Goal: Information Seeking & Learning: Learn about a topic

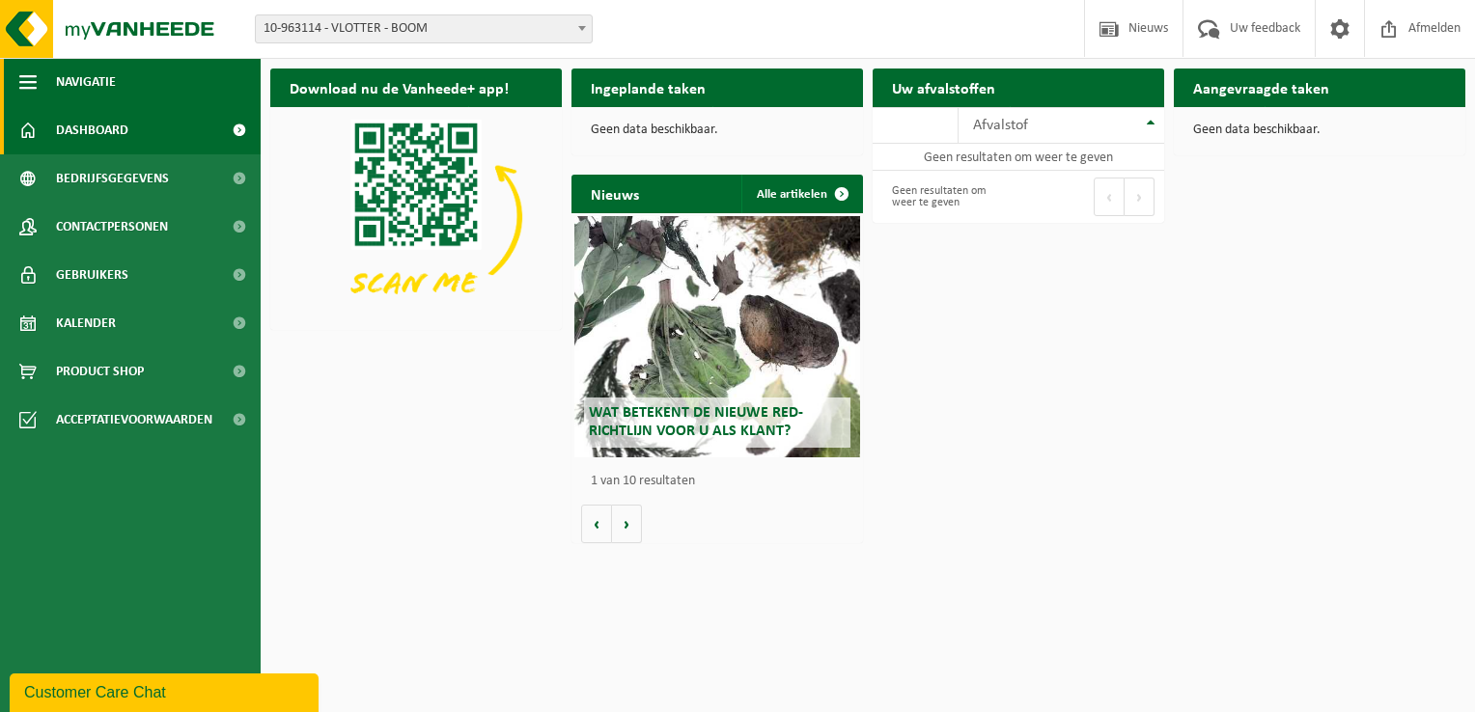
click at [26, 75] on span "button" at bounding box center [27, 82] width 17 height 48
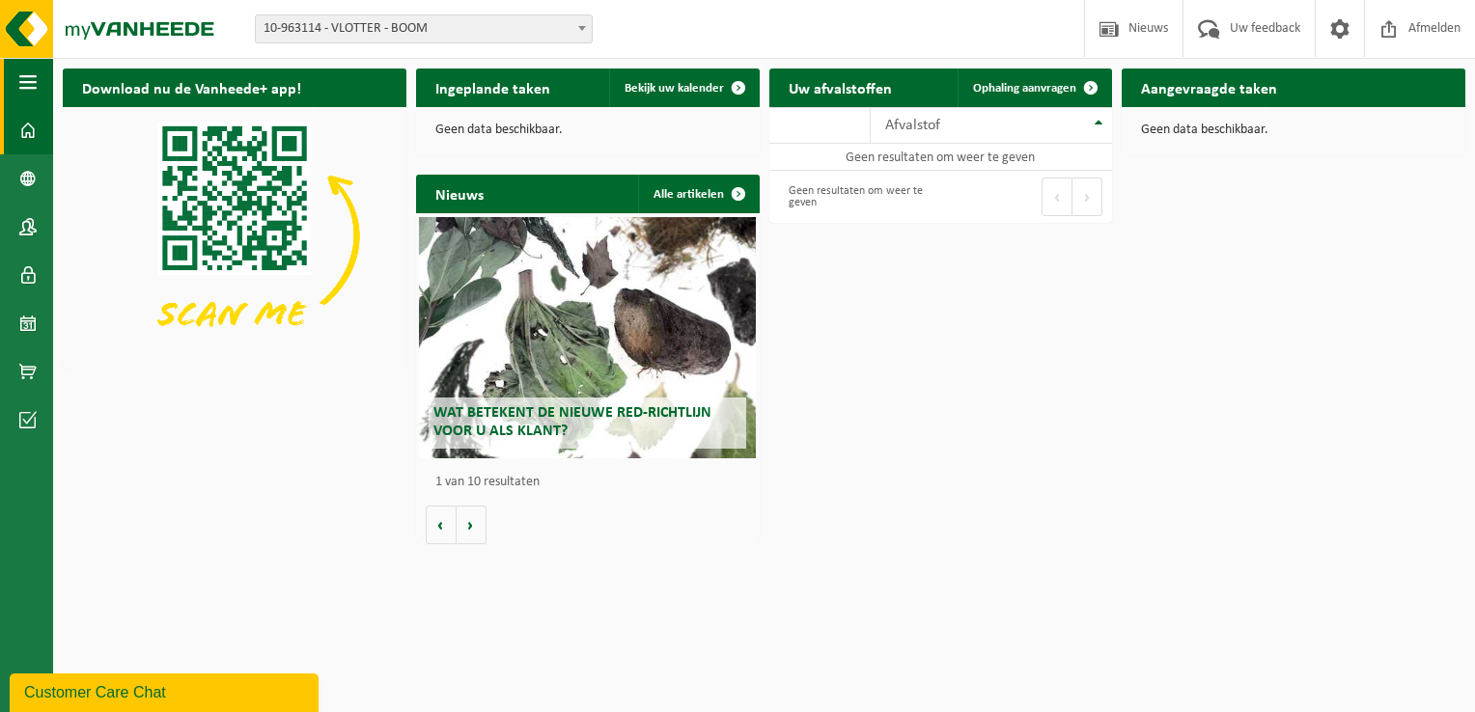
click at [26, 75] on span "button" at bounding box center [27, 82] width 17 height 48
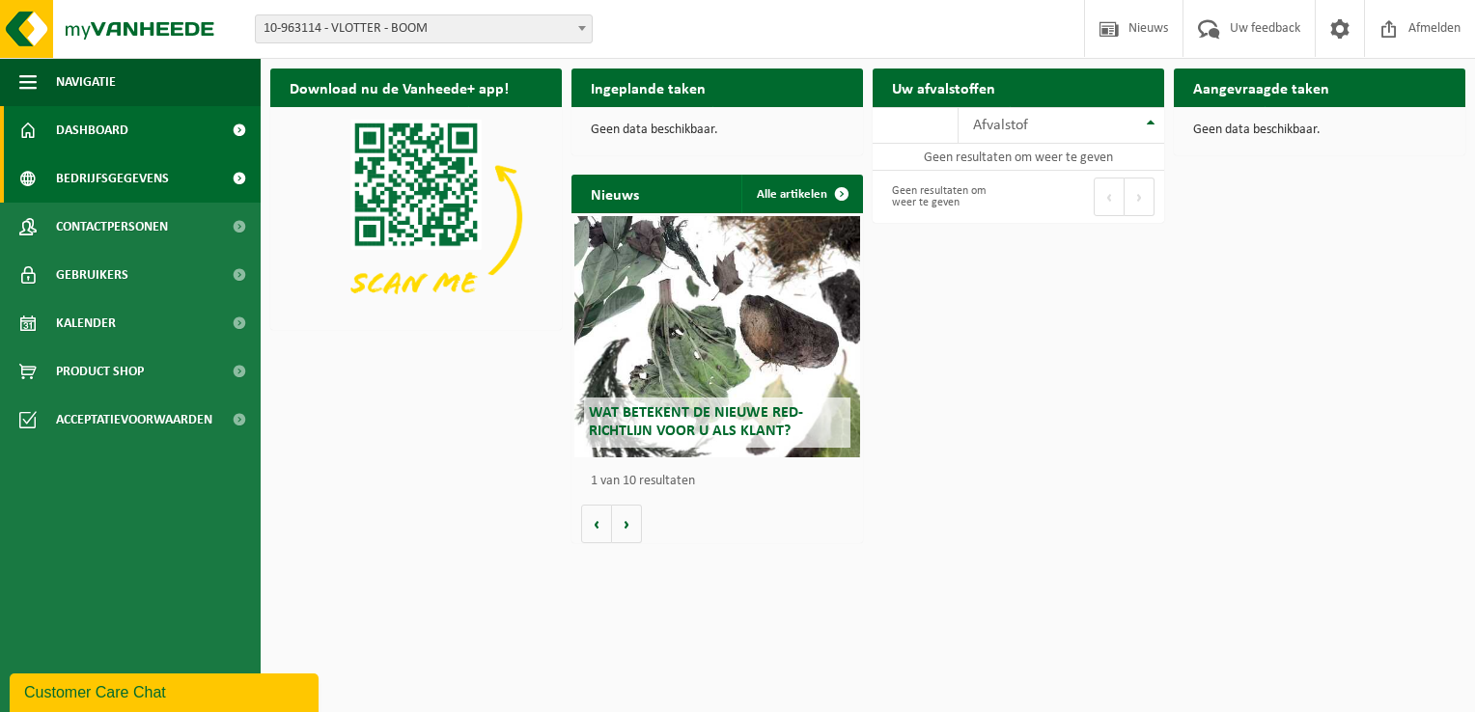
click at [239, 181] on span at bounding box center [238, 178] width 43 height 48
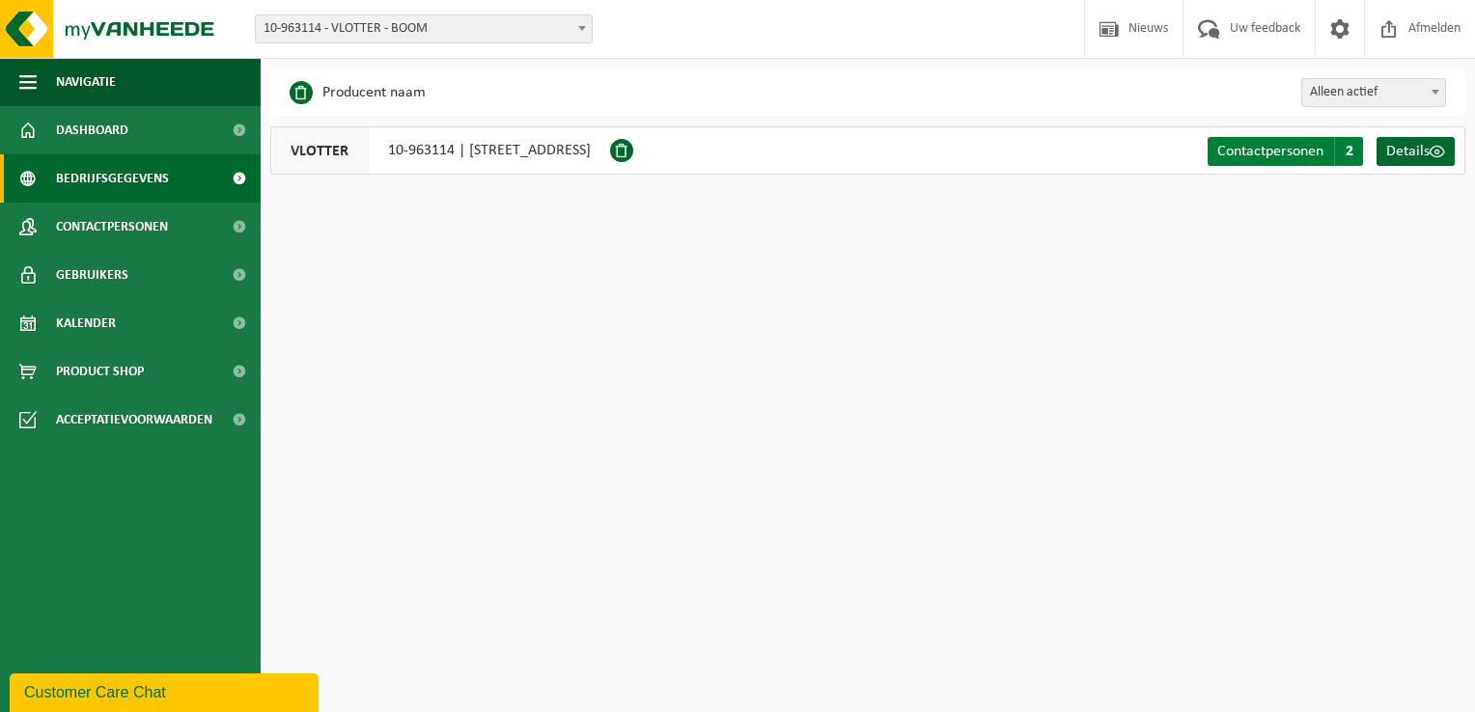
click at [1324, 153] on link "Contactpersonen C 2" at bounding box center [1285, 151] width 155 height 29
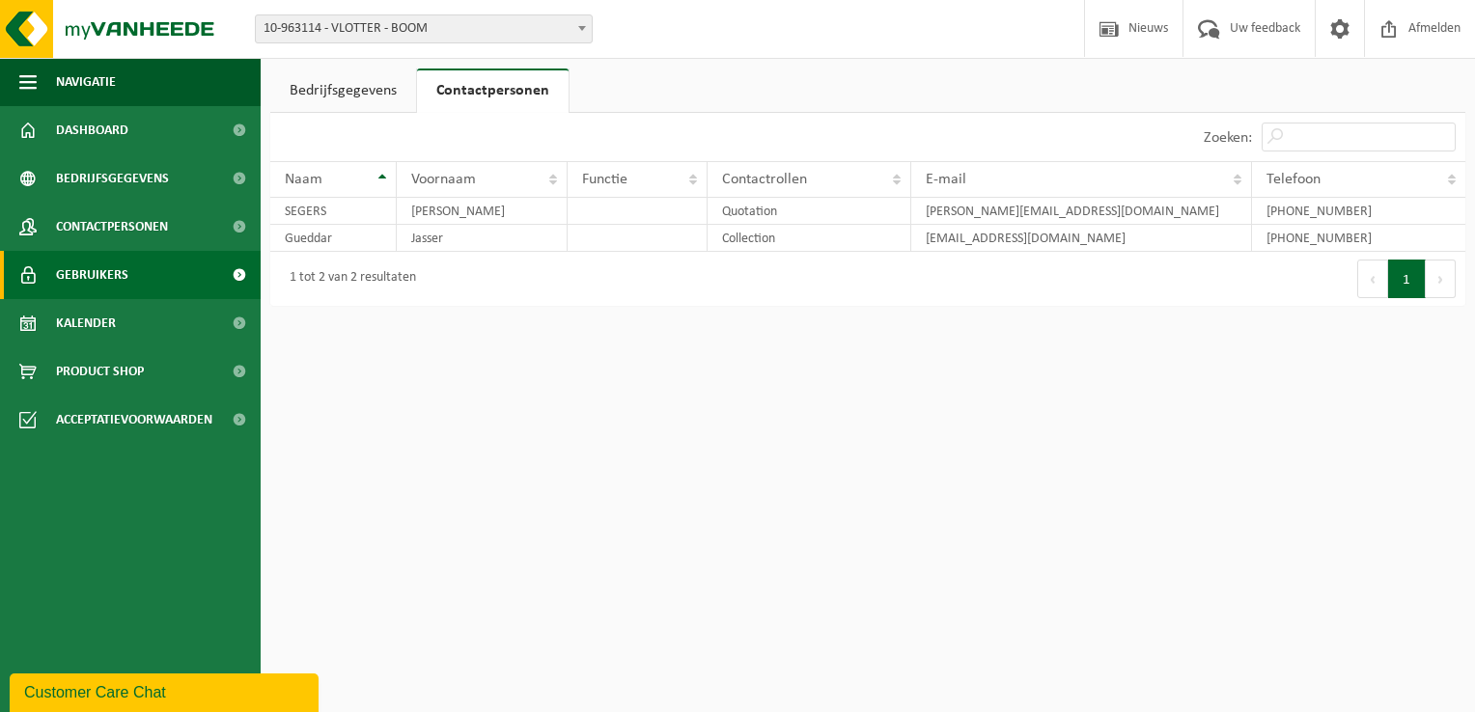
click at [57, 276] on span "Gebruikers" at bounding box center [92, 275] width 72 height 48
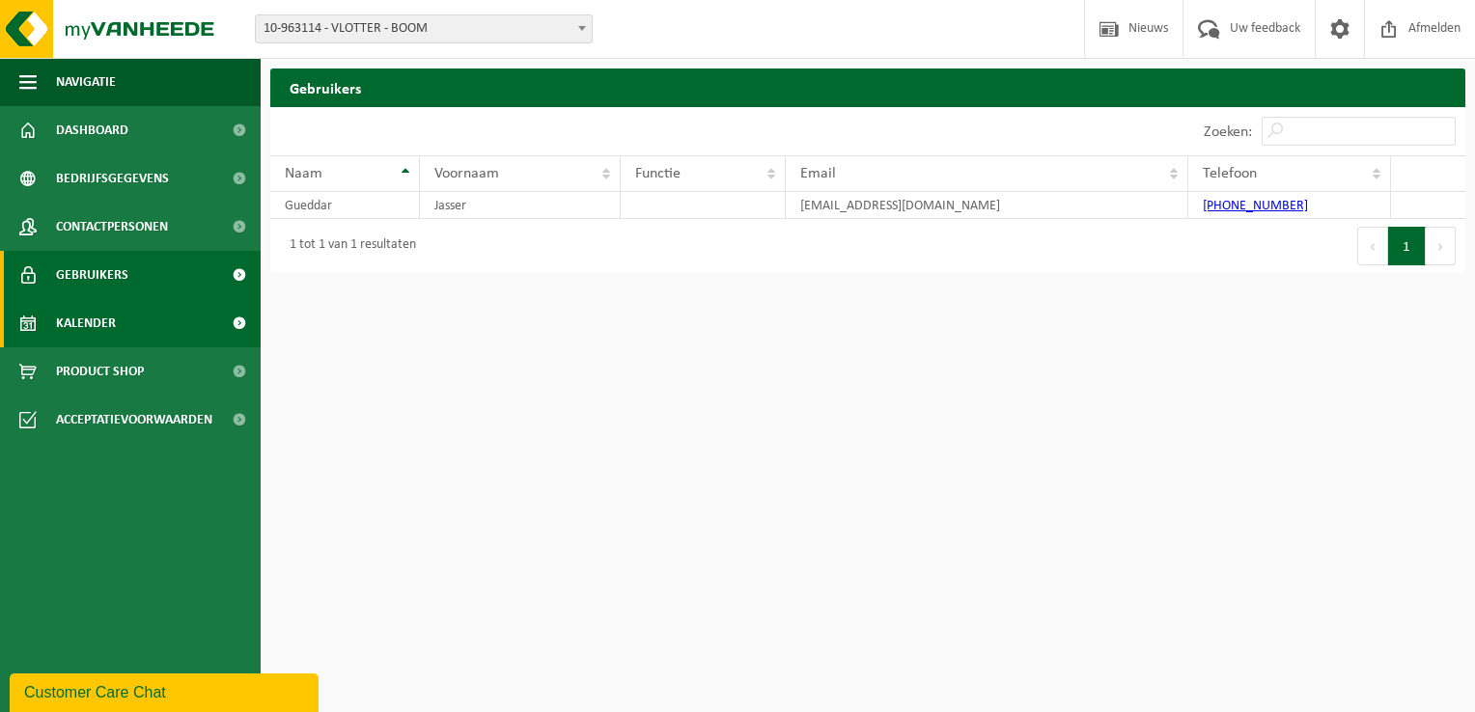
click at [57, 315] on span "Kalender" at bounding box center [86, 323] width 60 height 48
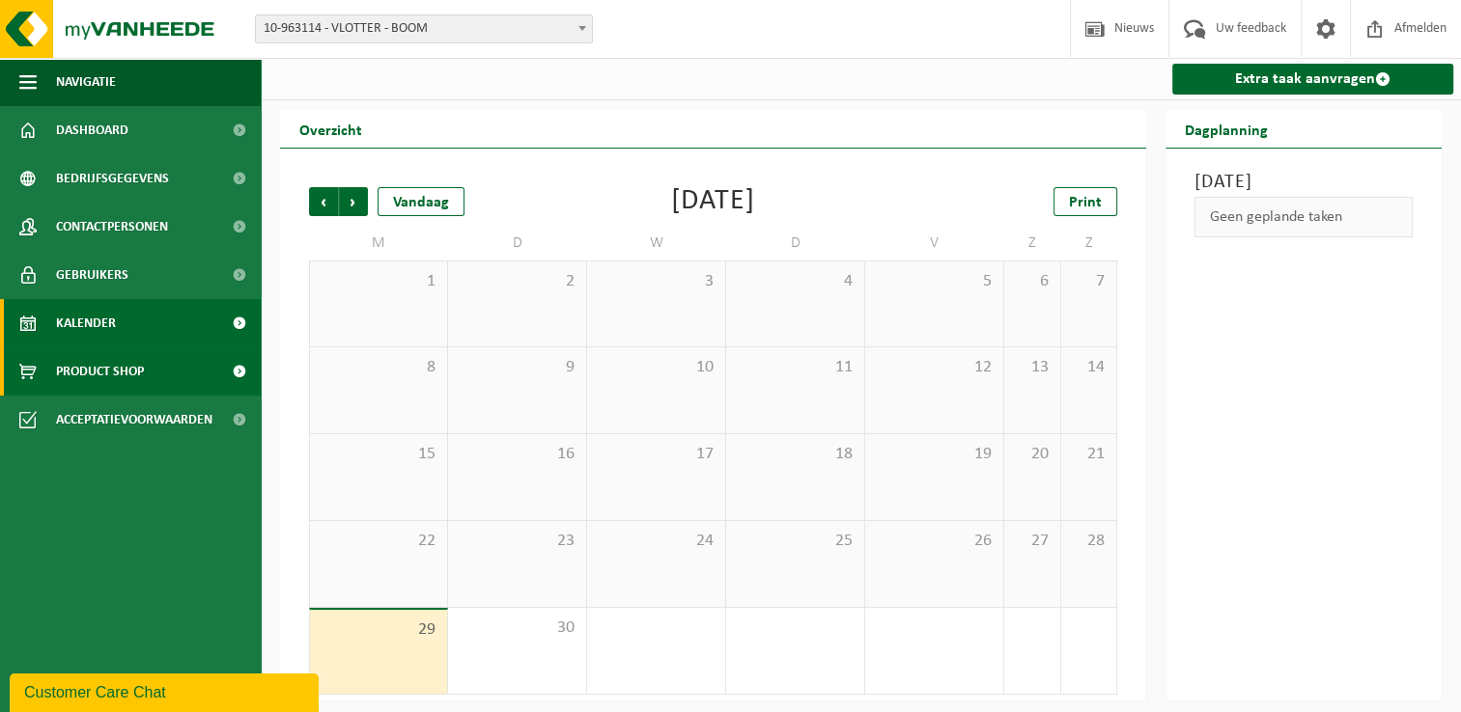
click at [67, 377] on span "Product Shop" at bounding box center [100, 372] width 88 height 48
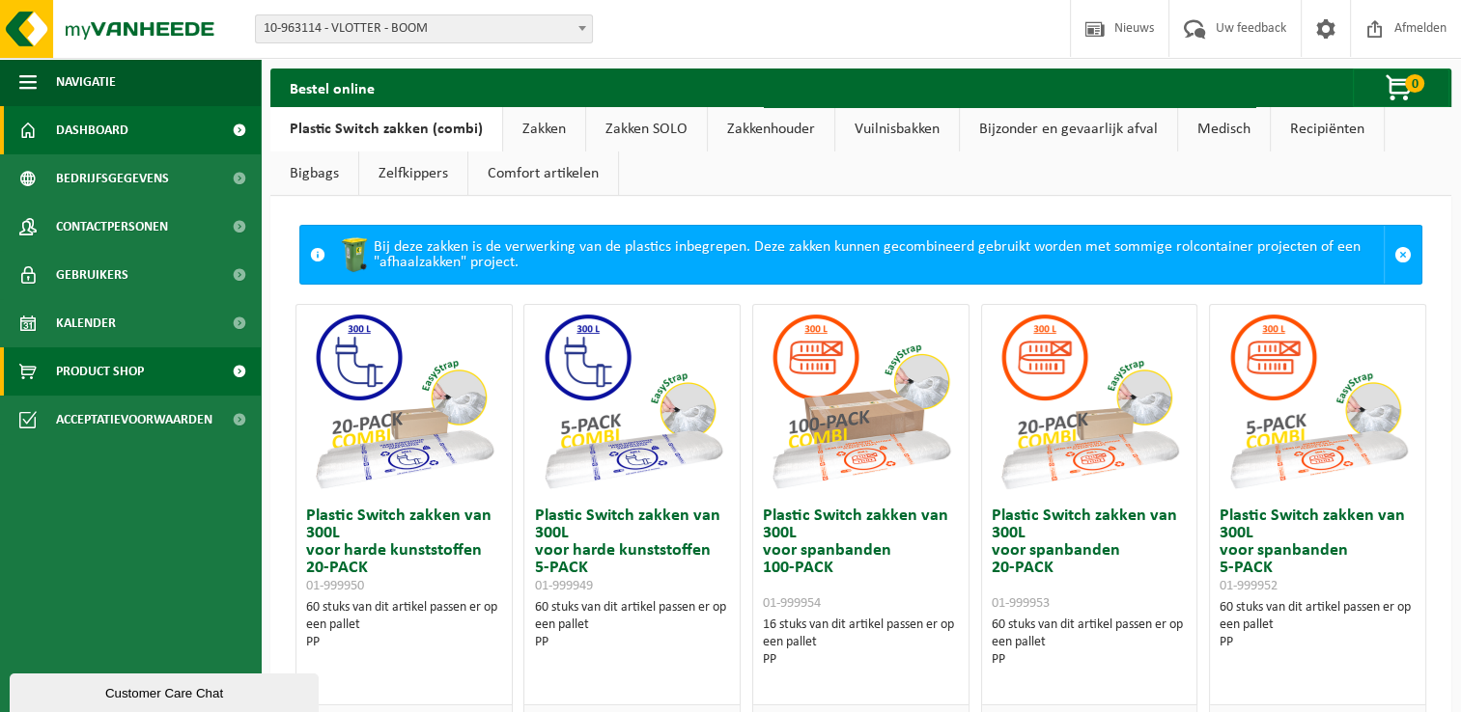
click at [116, 129] on span "Dashboard" at bounding box center [92, 130] width 72 height 48
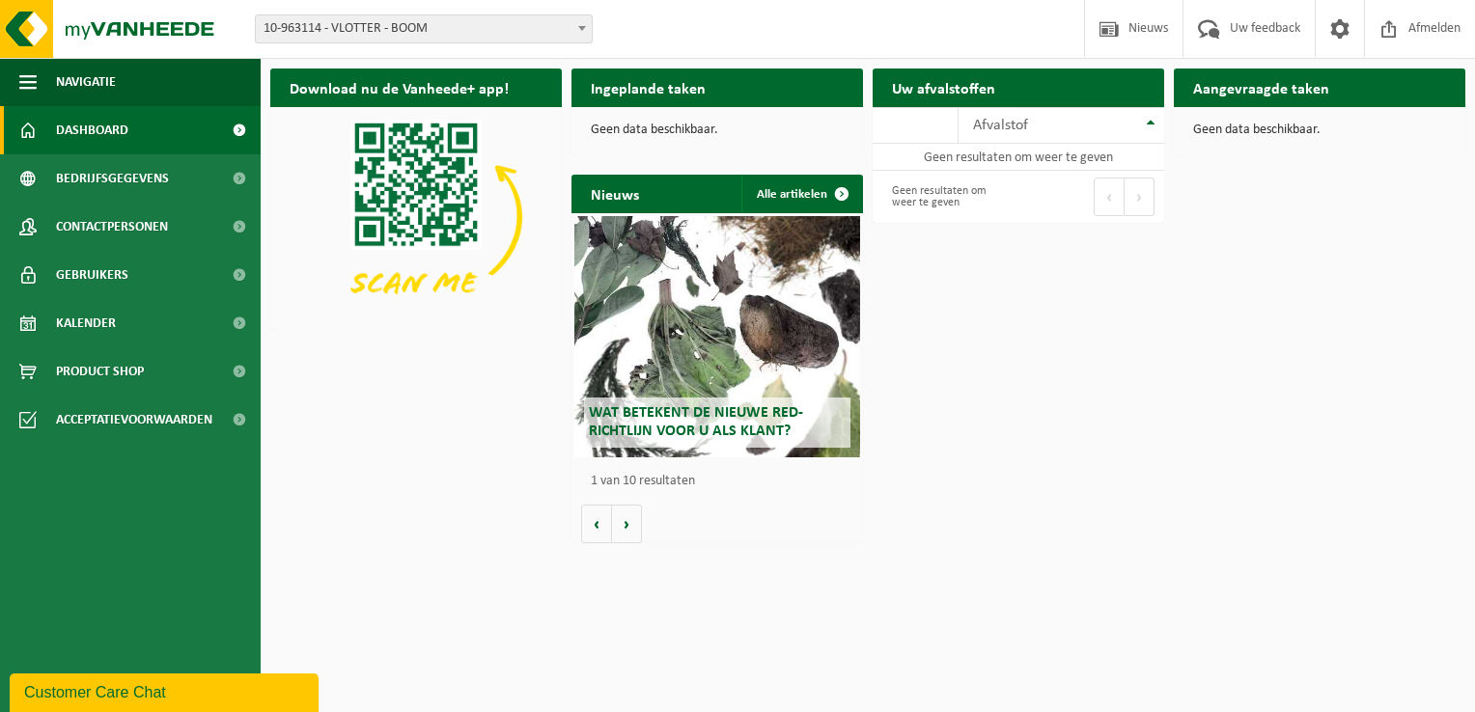
click at [565, 25] on span "10-963114 - VLOTTER - BOOM" at bounding box center [424, 28] width 336 height 27
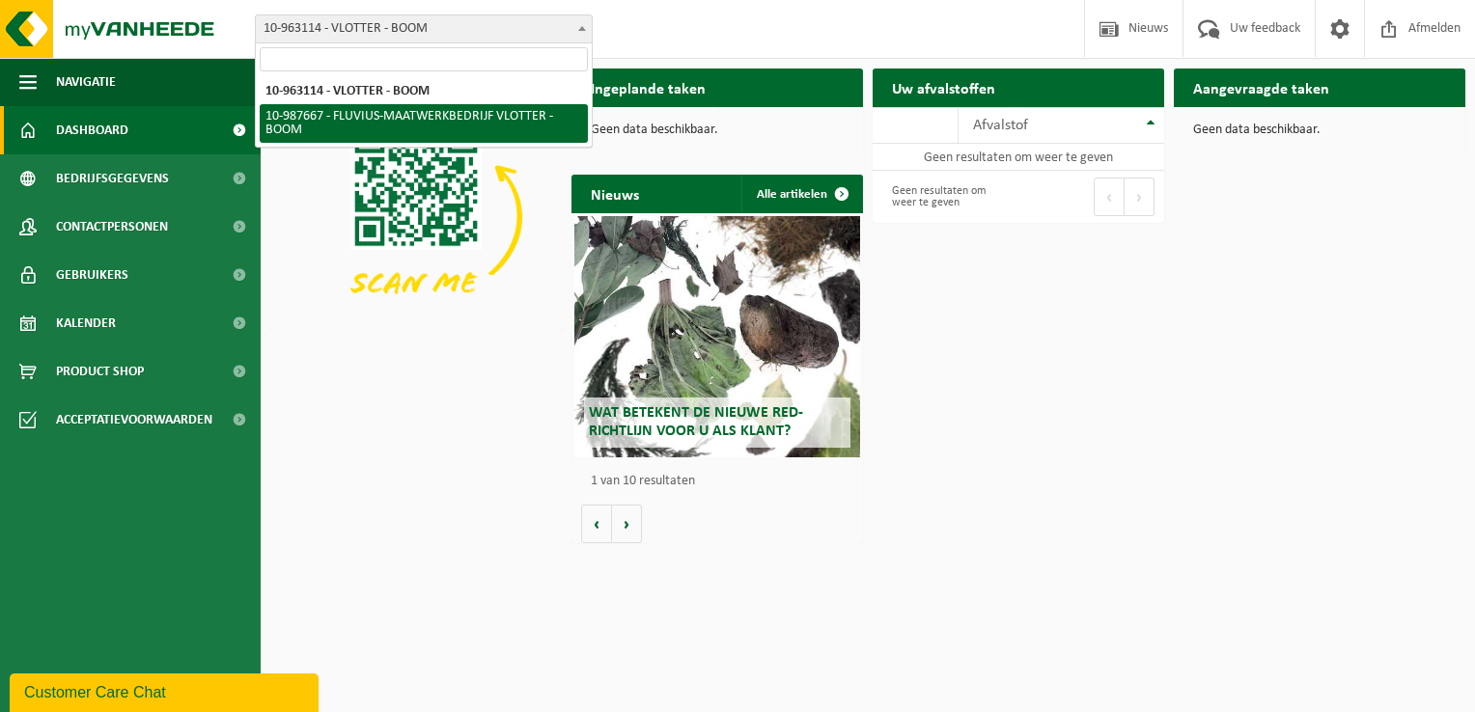
select select "167310"
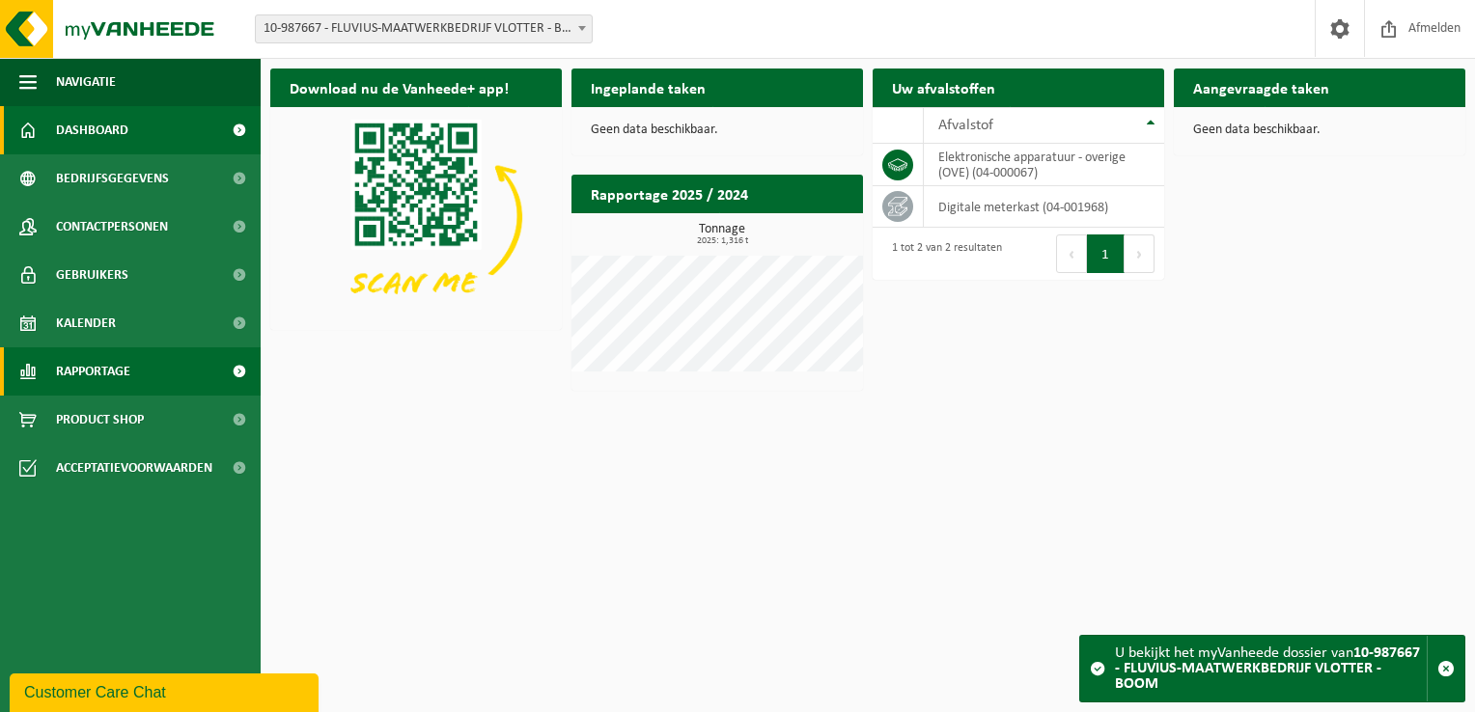
click at [129, 373] on span "Rapportage" at bounding box center [93, 372] width 74 height 48
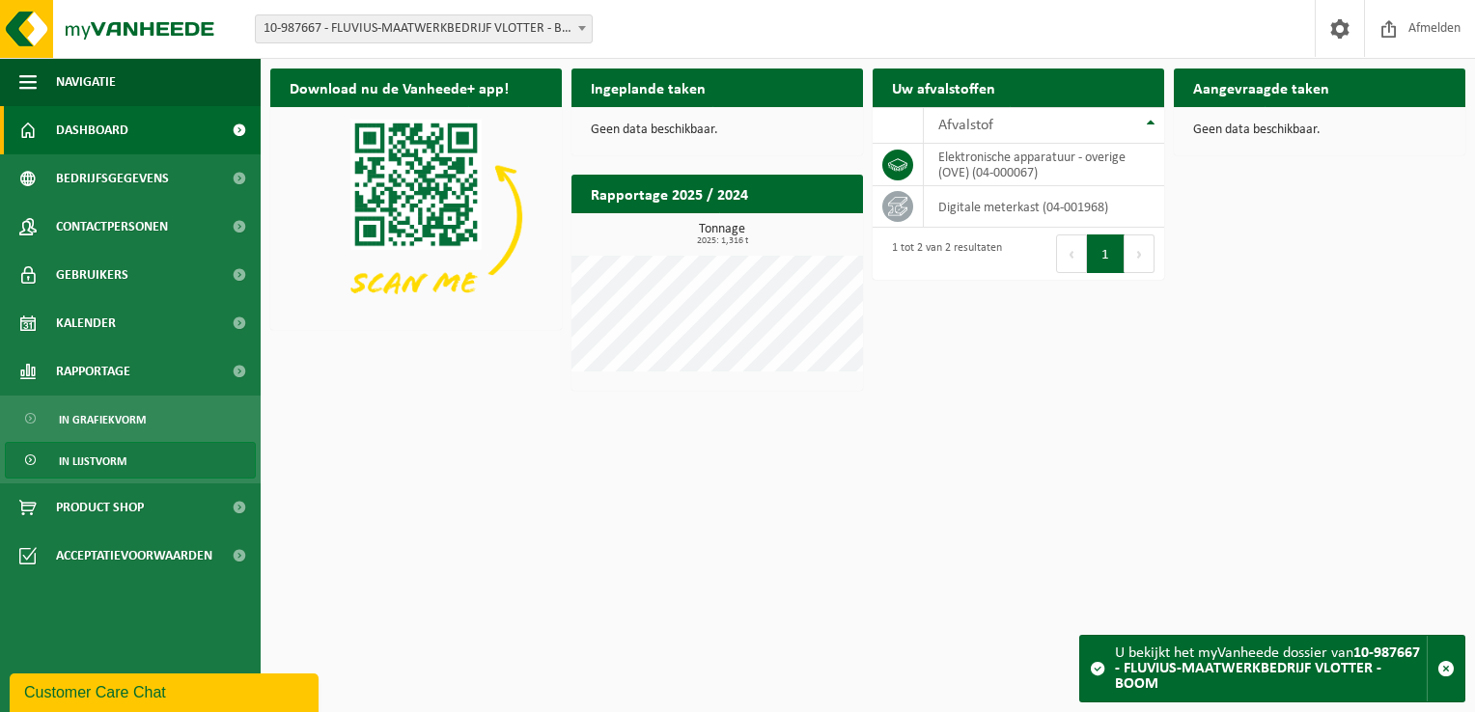
click at [110, 467] on span "In lijstvorm" at bounding box center [93, 461] width 68 height 37
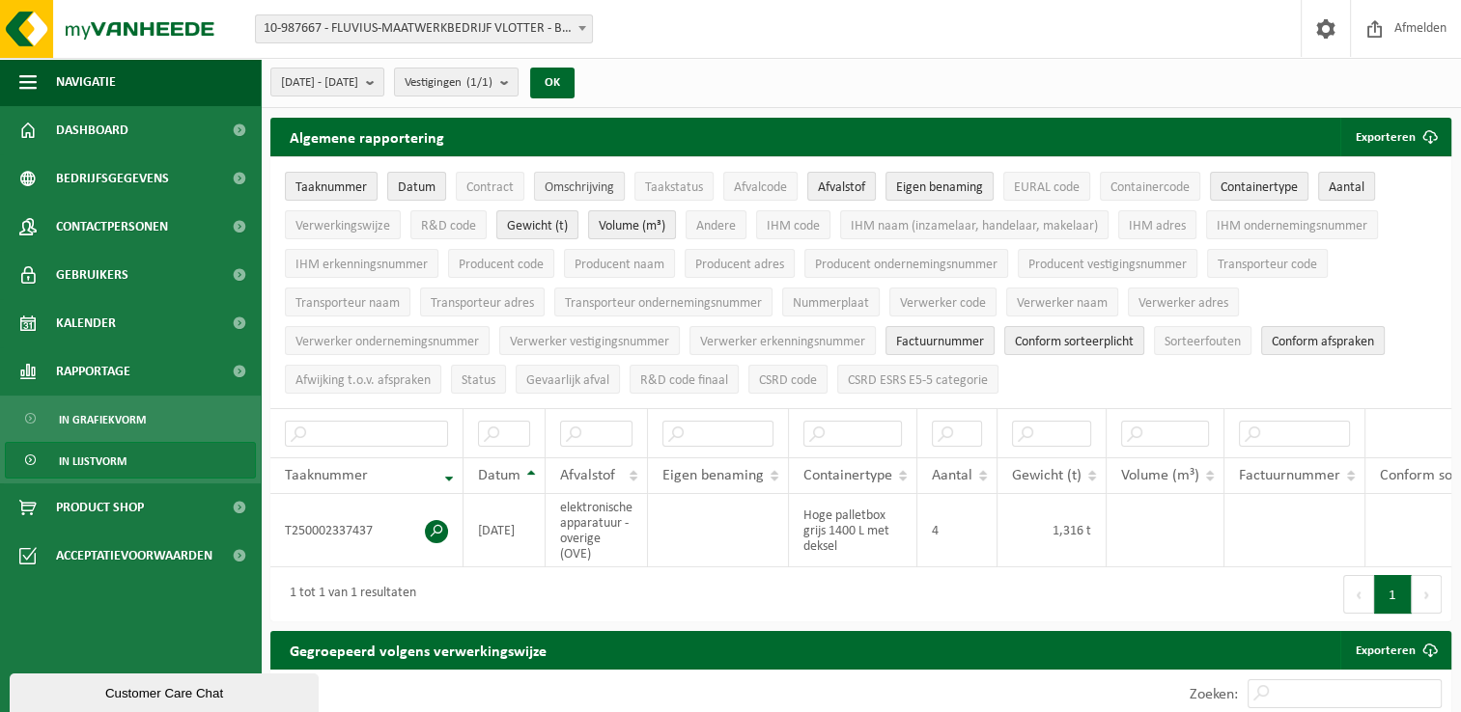
click at [572, 192] on span "Omschrijving" at bounding box center [579, 188] width 70 height 14
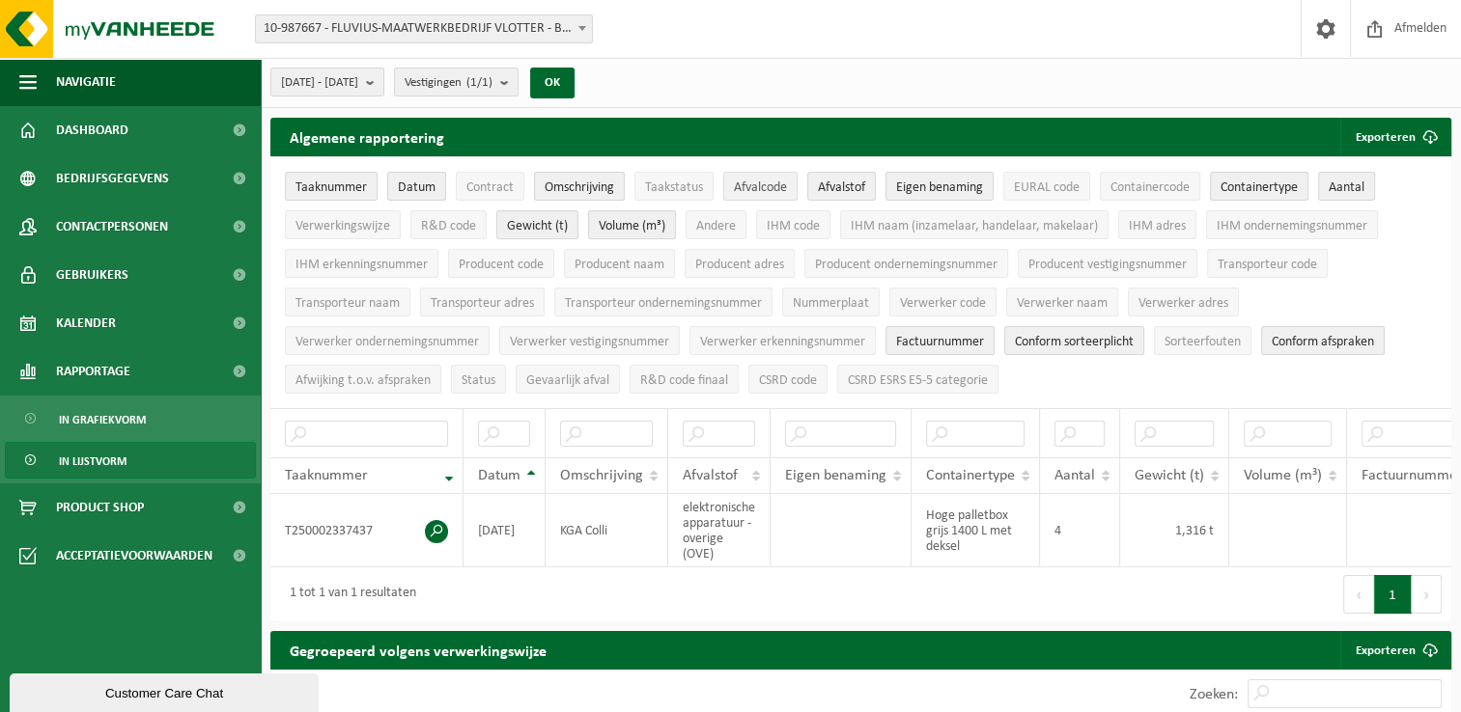
click at [761, 187] on span "Afvalcode" at bounding box center [760, 188] width 53 height 14
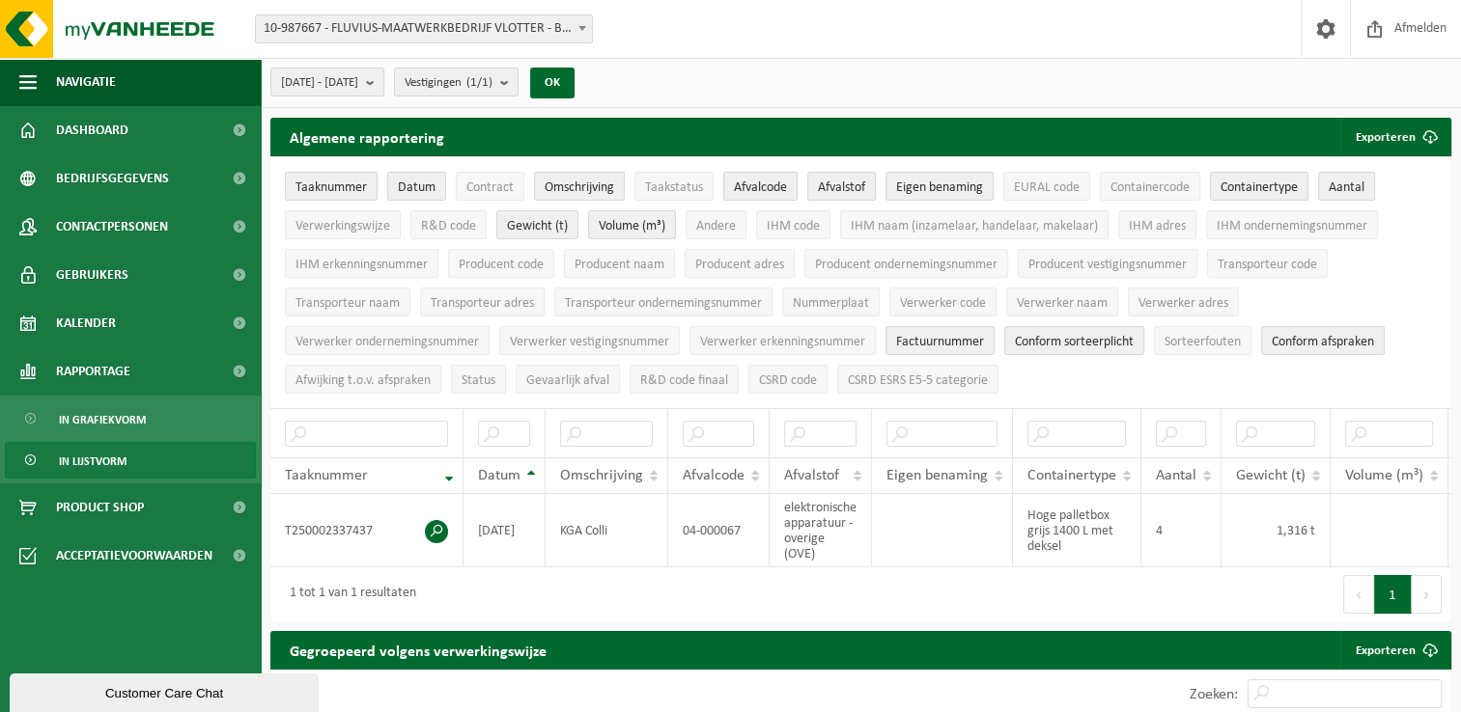
click at [761, 187] on span "Afvalcode" at bounding box center [760, 188] width 53 height 14
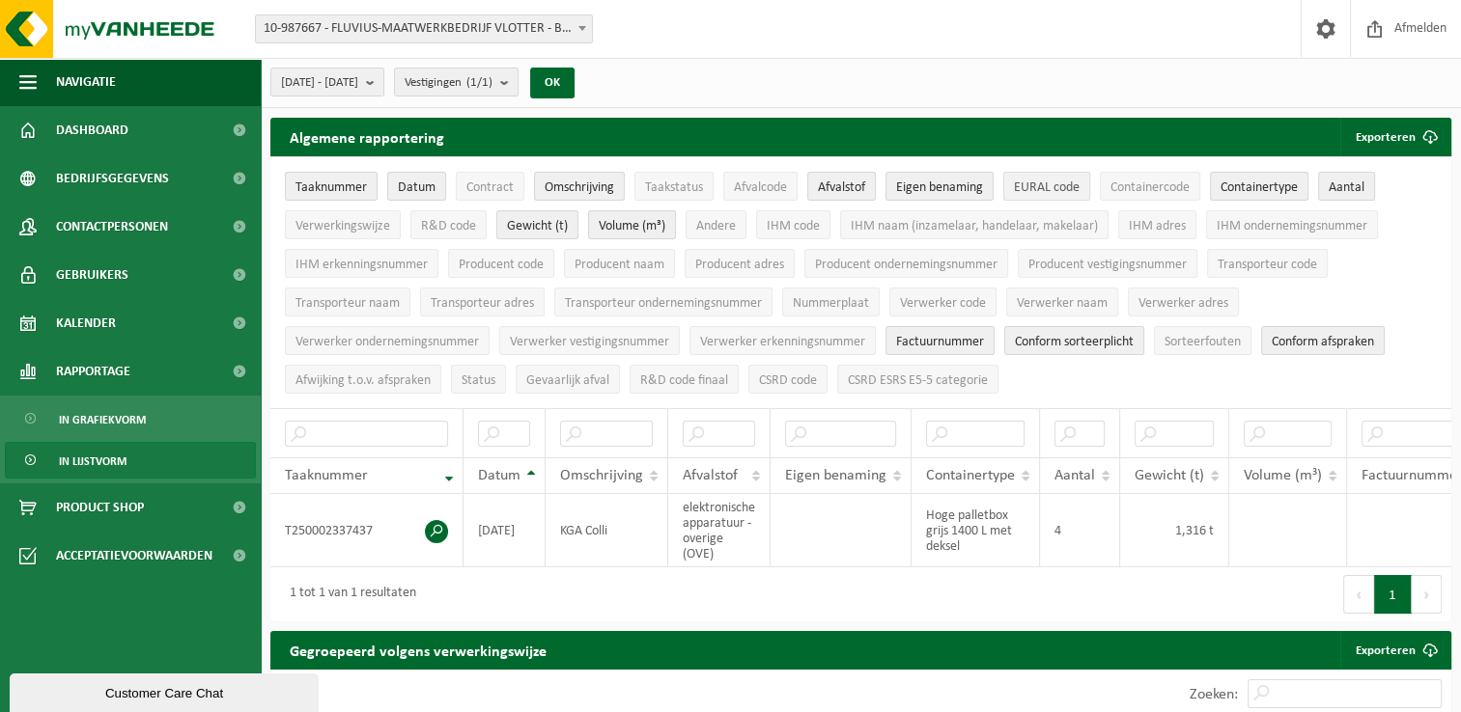
click at [1033, 181] on span "EURAL code" at bounding box center [1047, 188] width 66 height 14
click at [359, 222] on span "Verwerkingswijze" at bounding box center [342, 226] width 95 height 14
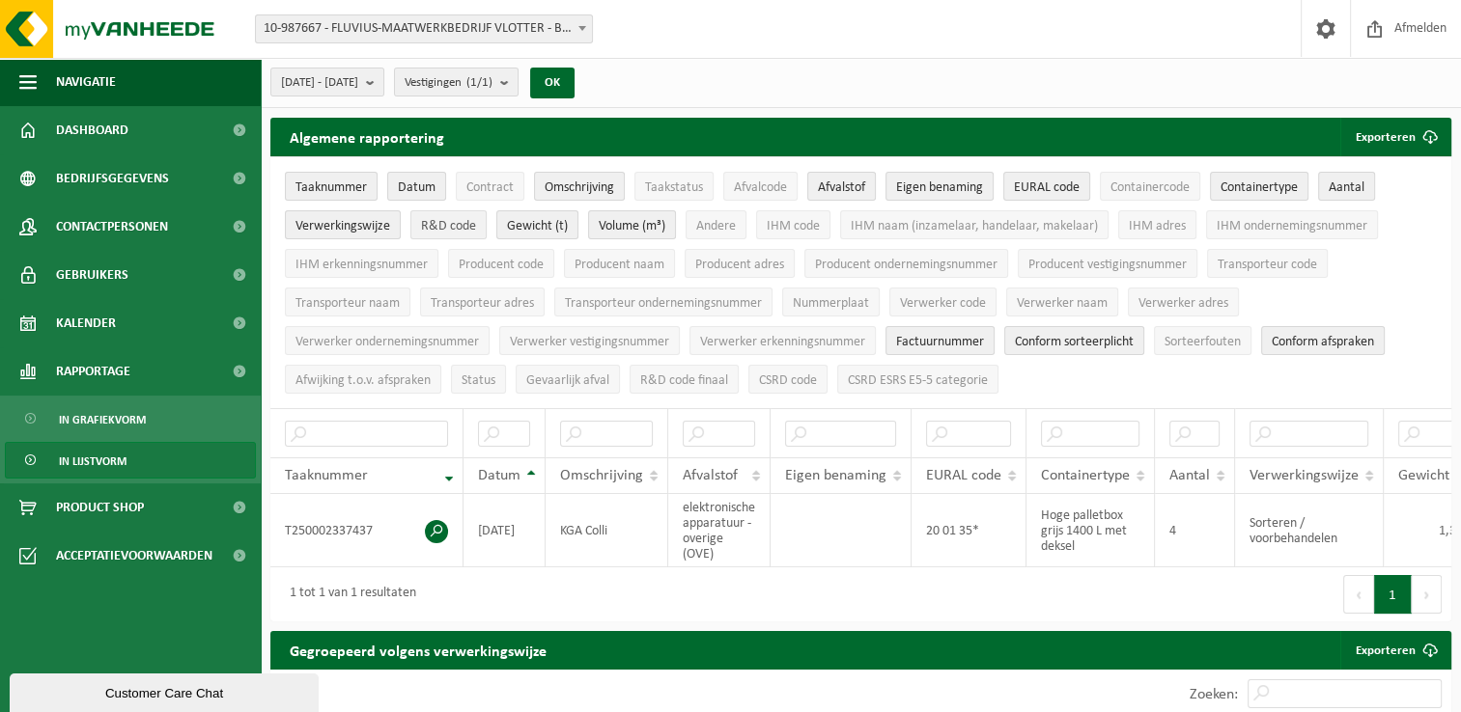
click at [459, 230] on span "R&D code" at bounding box center [448, 226] width 55 height 14
click at [467, 230] on span "R&D code" at bounding box center [448, 226] width 55 height 14
click at [795, 233] on span "IHM code" at bounding box center [792, 226] width 53 height 14
click at [1022, 575] on div "Eerste Vorige 1 Volgende Laatste" at bounding box center [1156, 595] width 591 height 54
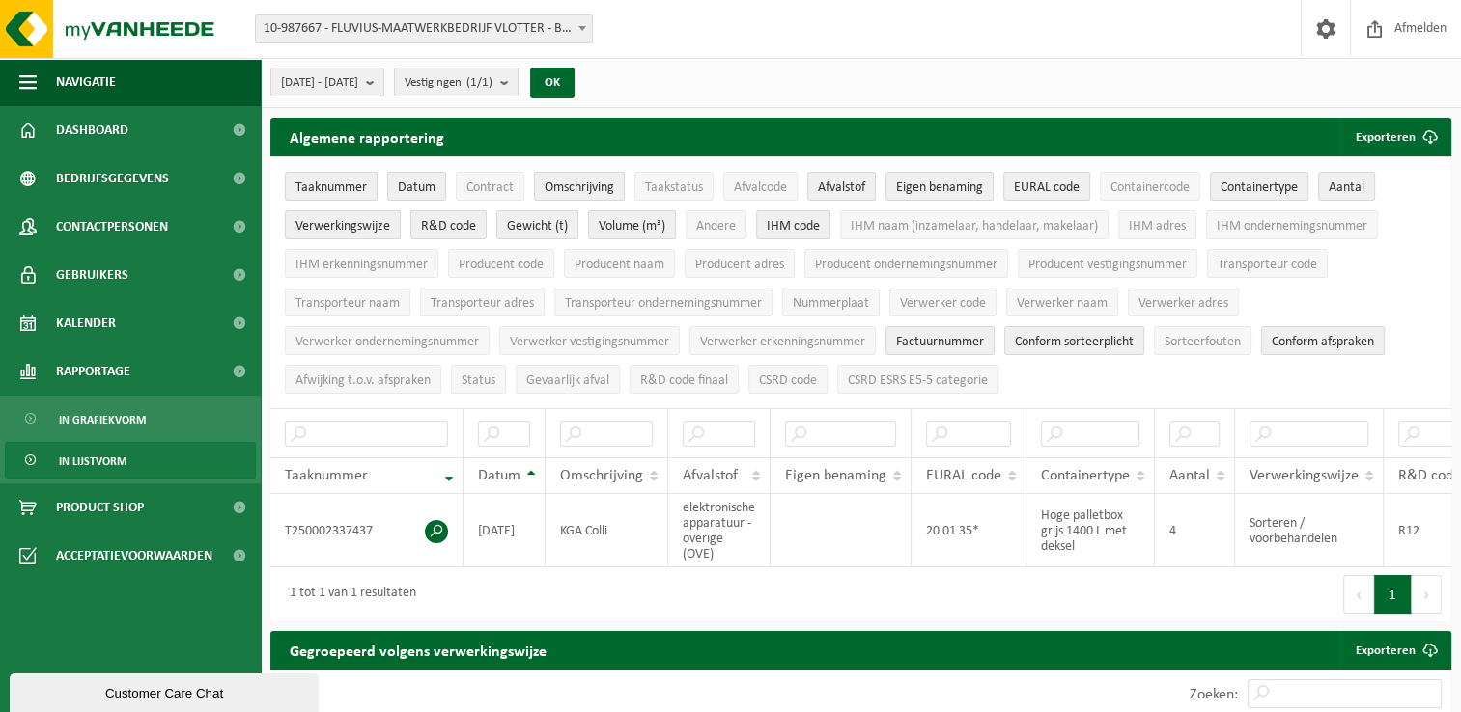
scroll to position [0, 834]
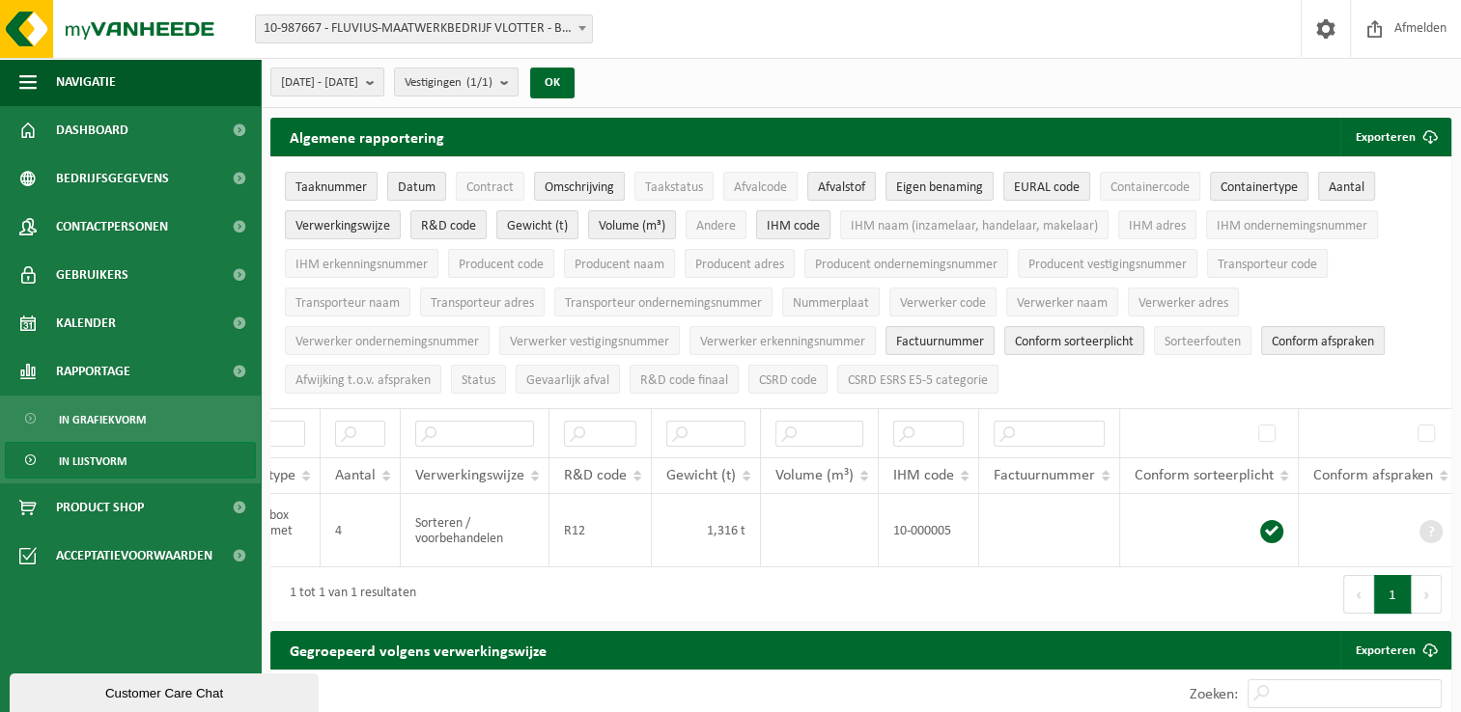
click at [792, 223] on span "IHM code" at bounding box center [792, 226] width 53 height 14
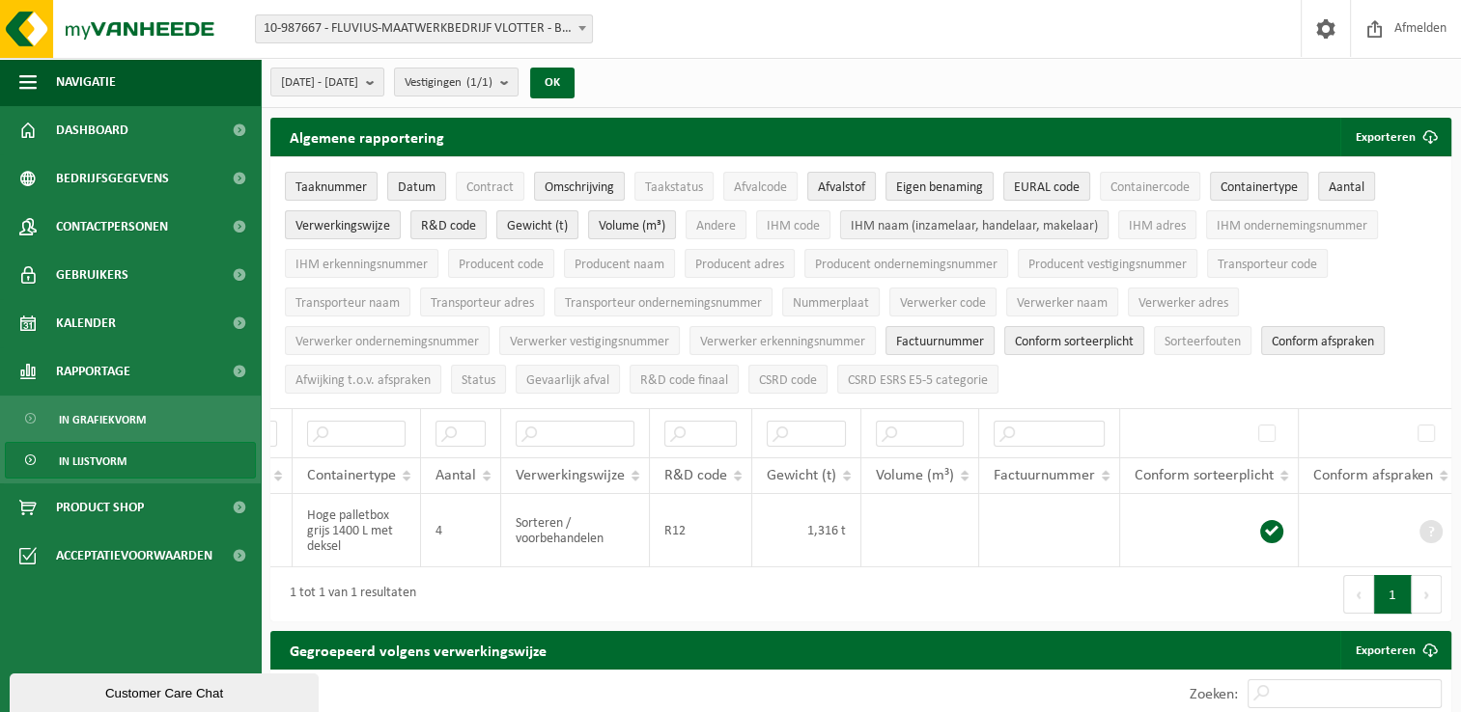
click at [877, 219] on span "IHM naam (inzamelaar, handelaar, makelaar)" at bounding box center [973, 226] width 247 height 14
click at [1153, 222] on span "IHM adres" at bounding box center [1157, 226] width 57 height 14
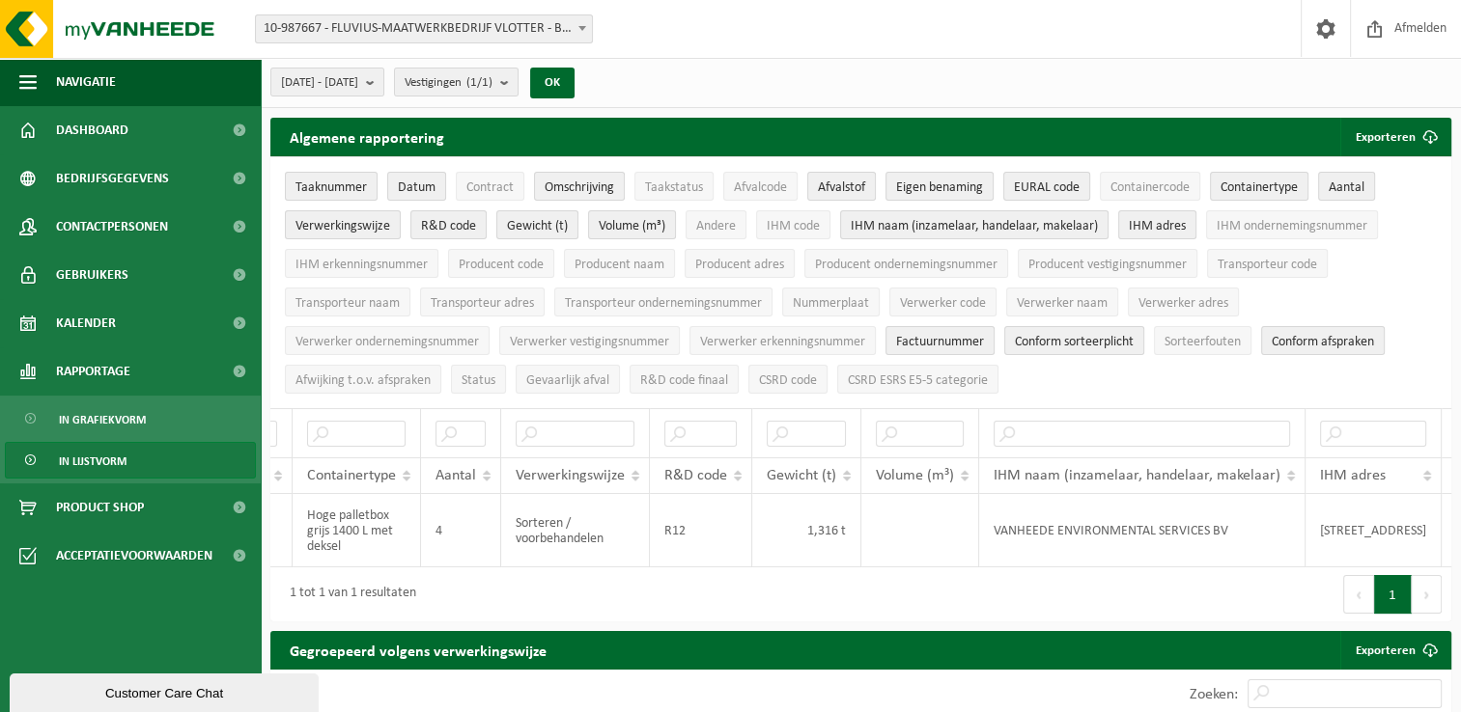
click at [1281, 237] on li "IHM ondernemingsnummer" at bounding box center [1291, 225] width 181 height 39
click at [1287, 222] on span "IHM ondernemingsnummer" at bounding box center [1291, 226] width 151 height 14
click at [353, 264] on span "IHM erkenningsnummer" at bounding box center [361, 265] width 132 height 14
click at [590, 258] on span "Producent naam" at bounding box center [619, 265] width 90 height 14
click at [1045, 262] on span "Producent vestigingsnummer" at bounding box center [1107, 265] width 158 height 14
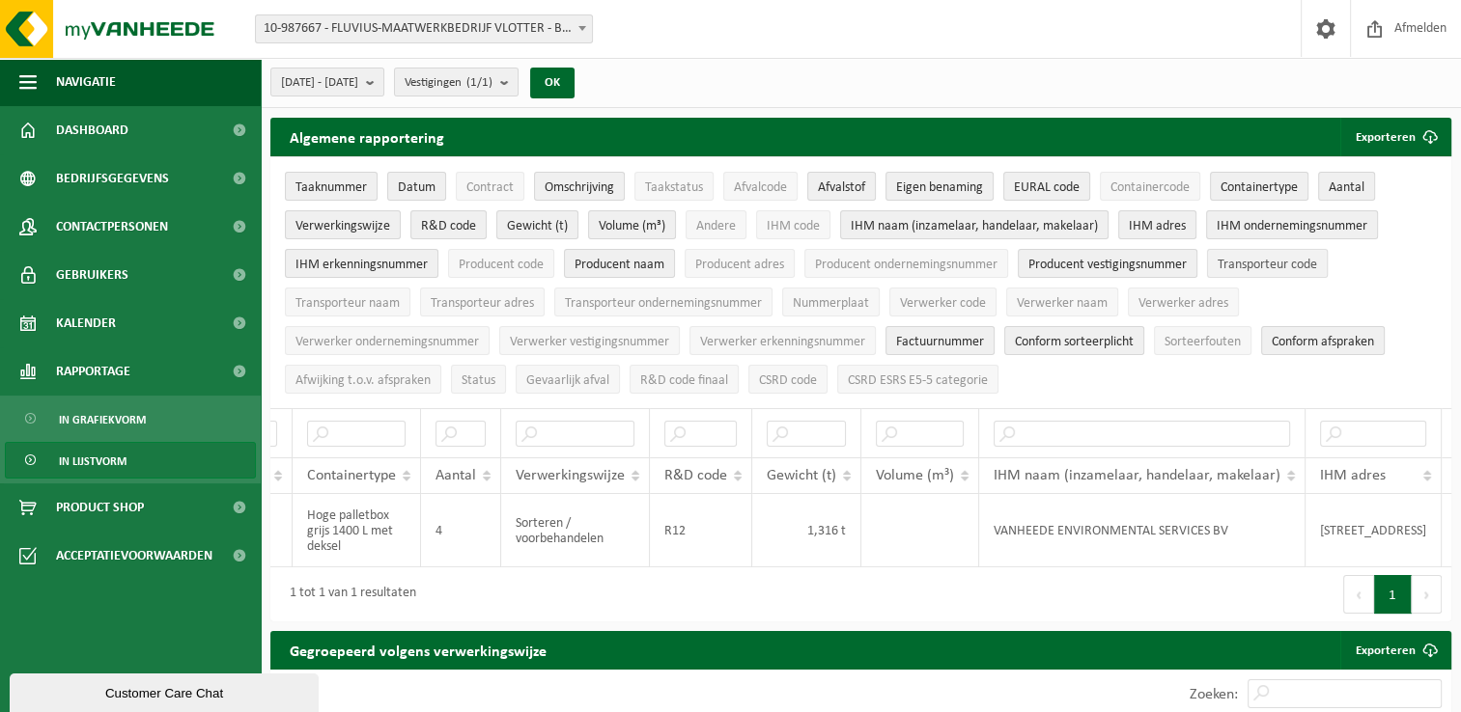
click at [1273, 261] on span "Transporteur code" at bounding box center [1266, 265] width 99 height 14
click at [367, 296] on span "Transporteur naam" at bounding box center [347, 303] width 104 height 14
click at [519, 298] on span "Transporteur adres" at bounding box center [482, 303] width 103 height 14
click at [576, 299] on span "Transporteur ondernemingsnummer" at bounding box center [663, 303] width 197 height 14
click at [948, 308] on span "Verwerker code" at bounding box center [943, 303] width 86 height 14
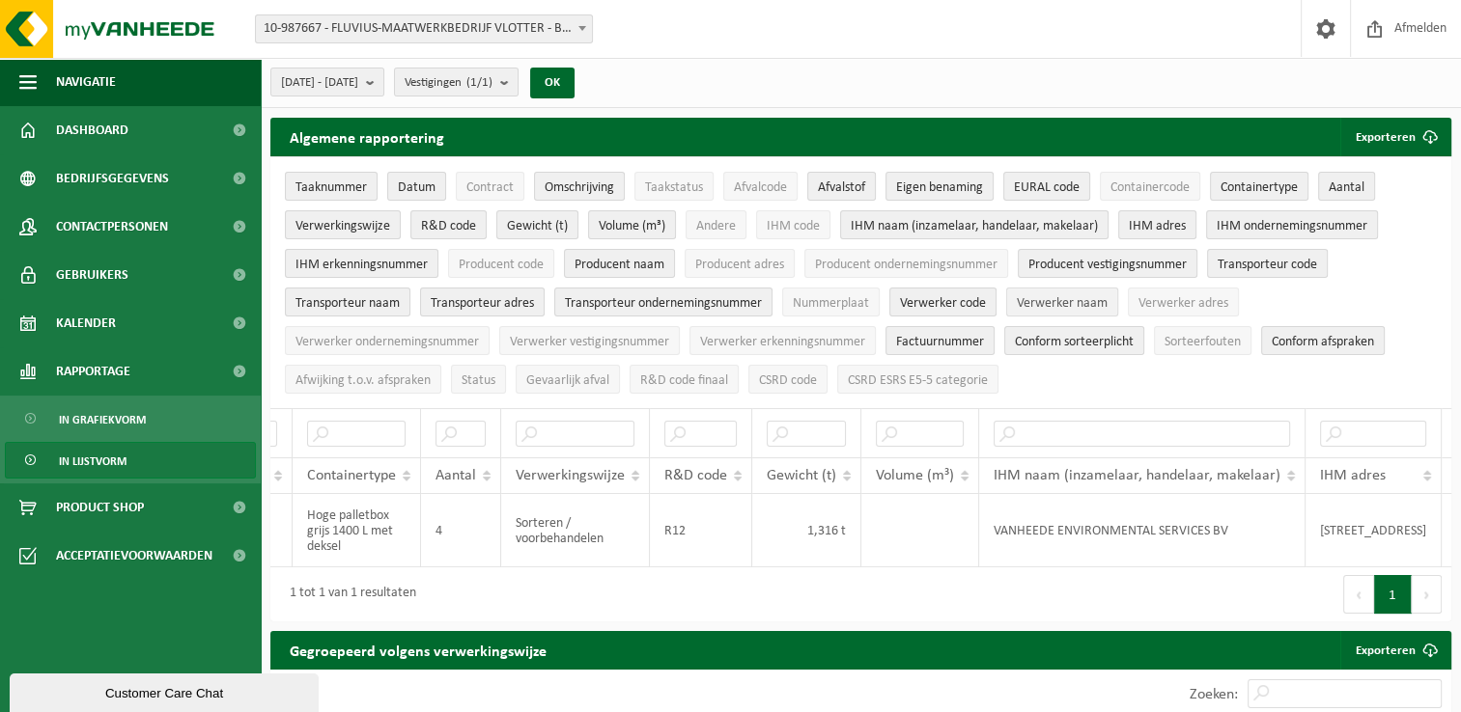
click at [1066, 307] on span "Verwerker naam" at bounding box center [1062, 303] width 91 height 14
click at [475, 335] on span "Verwerker ondernemingsnummer" at bounding box center [386, 342] width 183 height 14
click at [556, 338] on span "Verwerker vestigingsnummer" at bounding box center [589, 342] width 159 height 14
click at [426, 338] on span "Verwerker ondernemingsnummer" at bounding box center [386, 342] width 183 height 14
click at [793, 340] on span "Verwerker erkenningsnummer" at bounding box center [782, 342] width 165 height 14
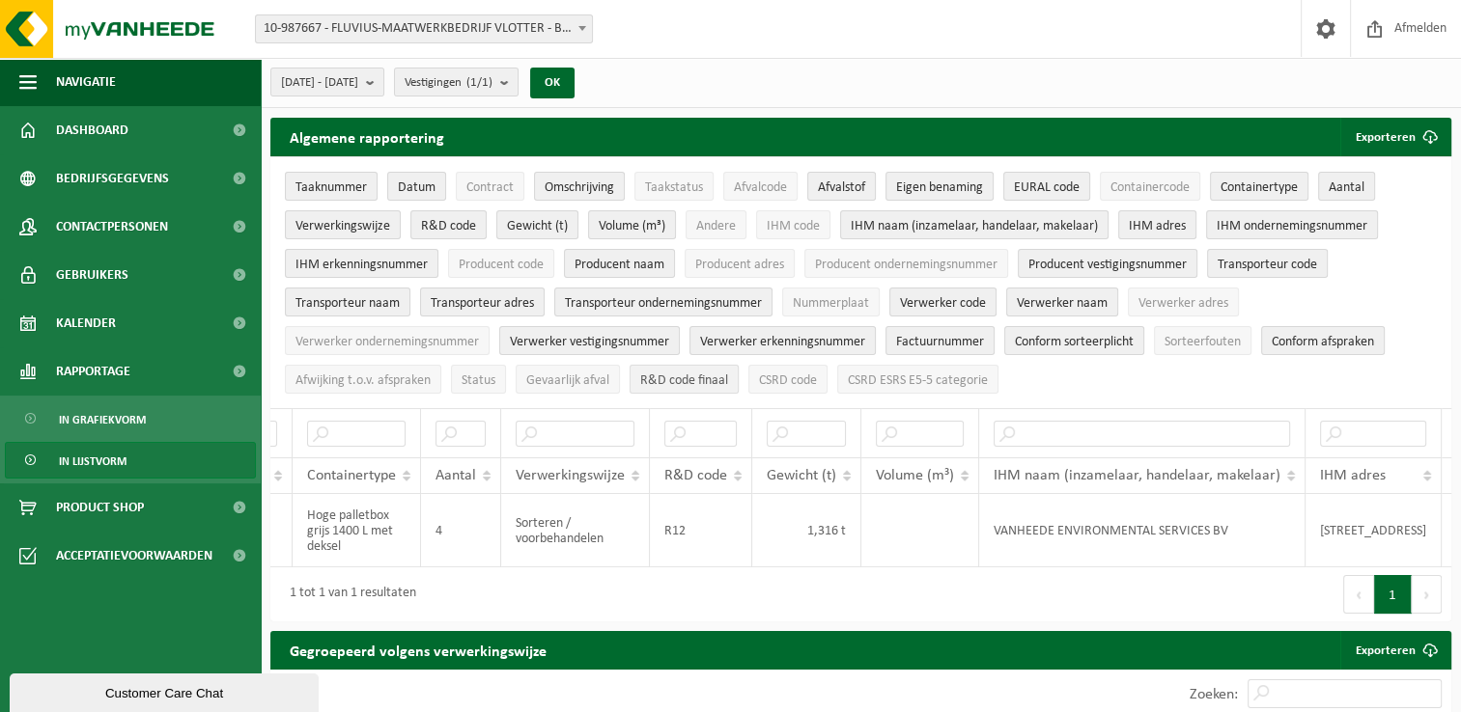
click at [707, 380] on span "R&D code finaal" at bounding box center [684, 381] width 88 height 14
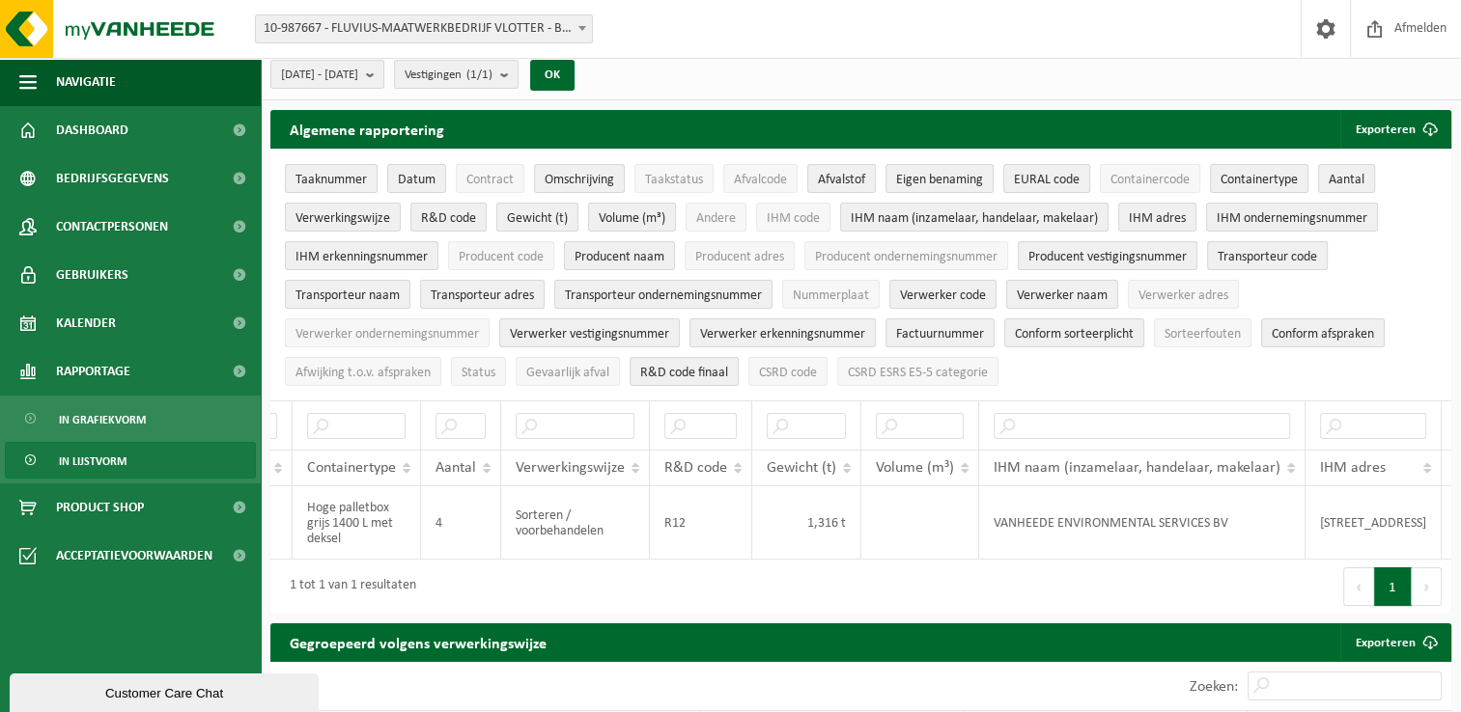
scroll to position [0, 0]
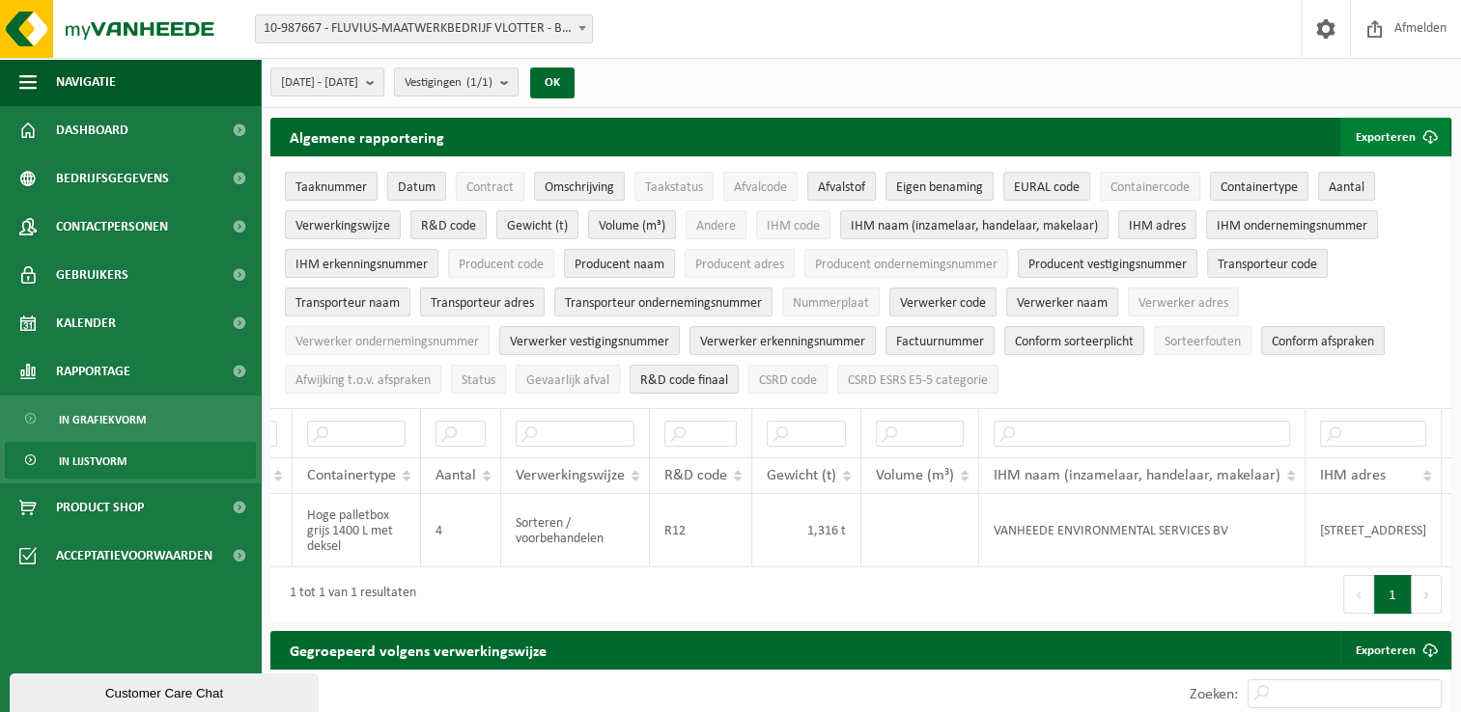
click at [1378, 134] on button "Exporteren" at bounding box center [1394, 137] width 109 height 39
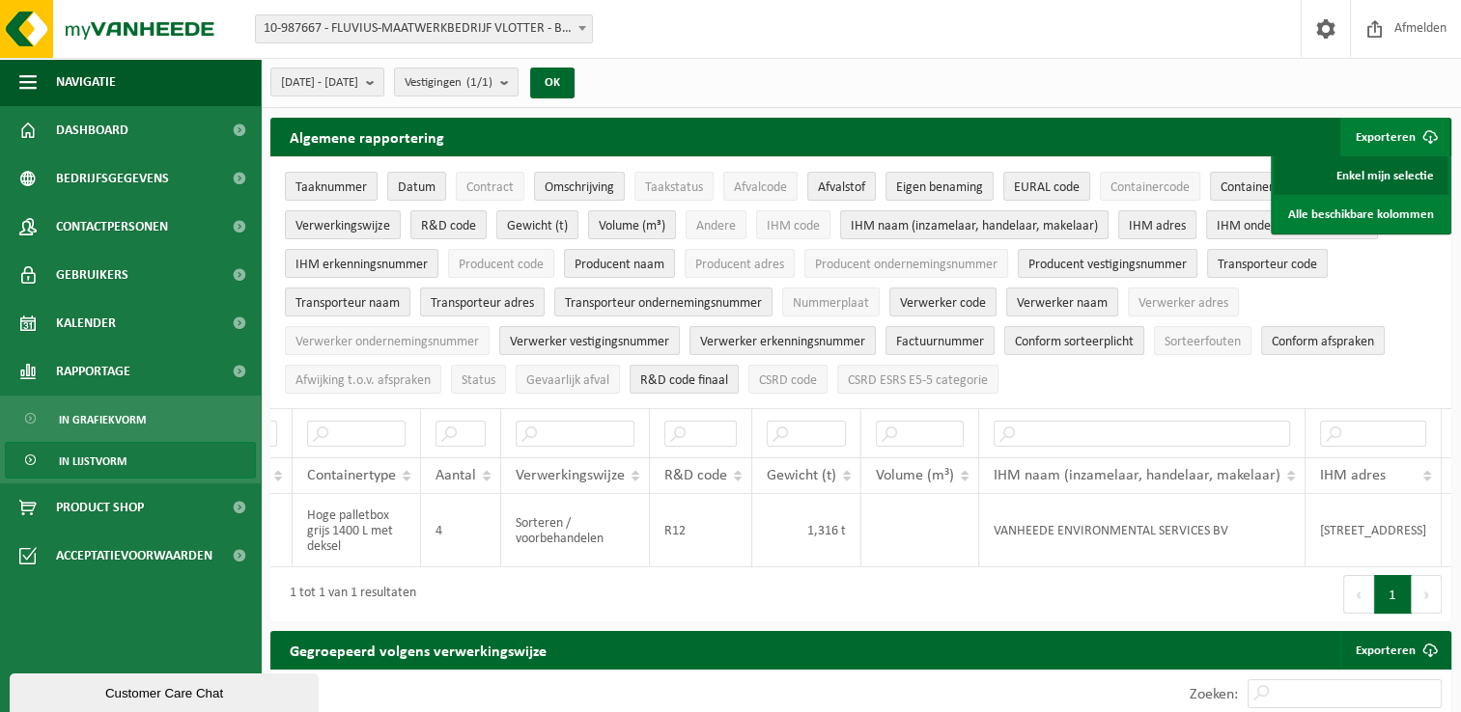
click at [1375, 170] on link "Enkel mijn selectie" at bounding box center [1360, 175] width 175 height 39
